Goal: Navigation & Orientation: Find specific page/section

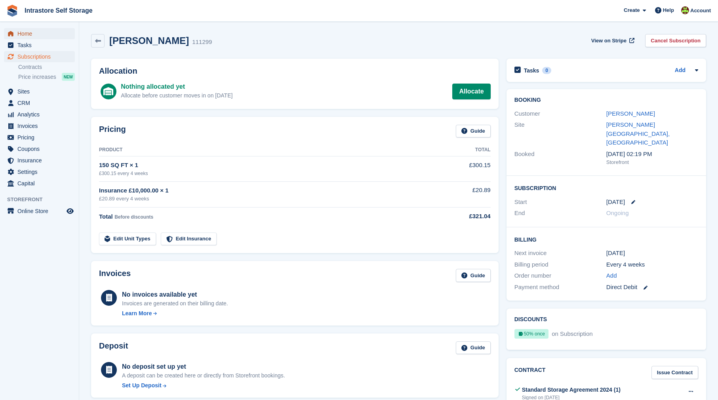
click at [29, 33] on span "Home" at bounding box center [40, 33] width 47 height 11
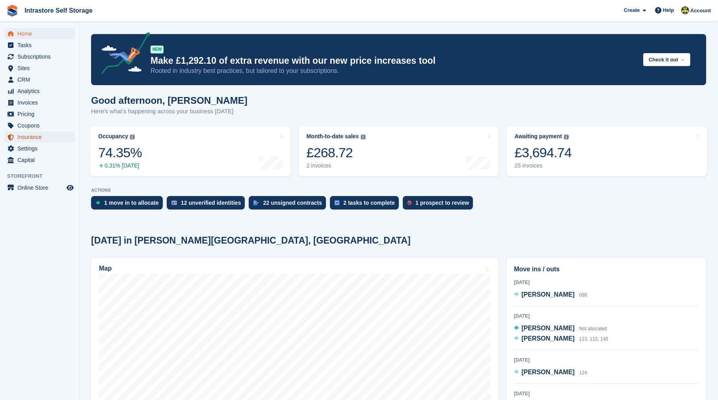
click at [37, 139] on span "Insurance" at bounding box center [40, 136] width 47 height 11
